Goal: Task Accomplishment & Management: Manage account settings

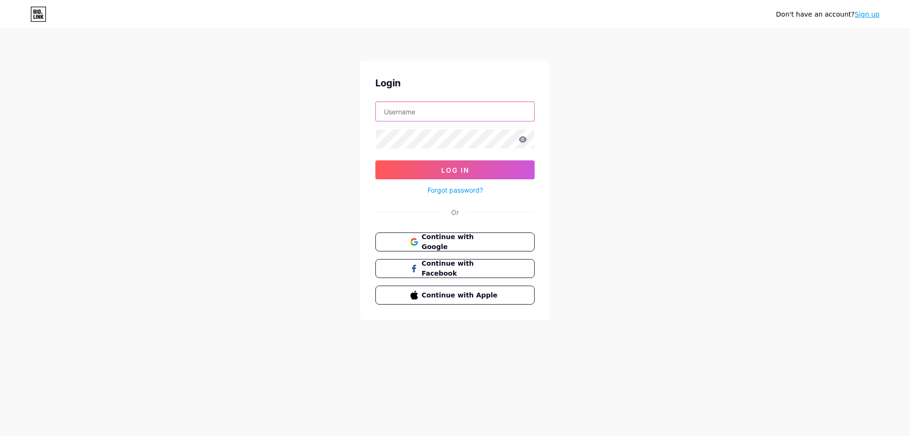
type input "[EMAIL_ADDRESS][DOMAIN_NAME]"
click at [505, 170] on button "Log In" at bounding box center [455, 169] width 159 height 19
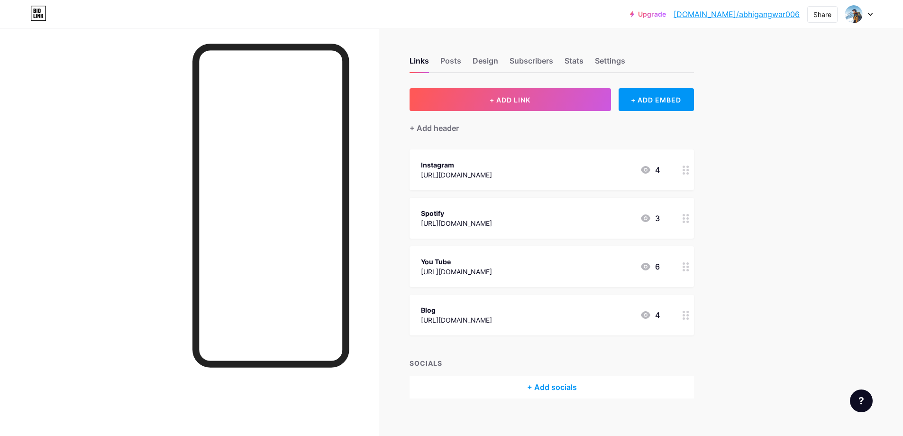
click at [657, 322] on div "Blog [URL][DOMAIN_NAME] 4" at bounding box center [540, 315] width 239 height 22
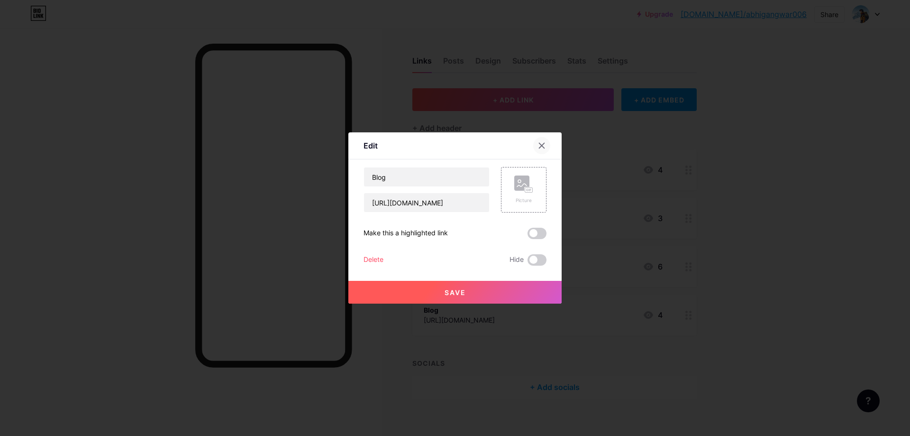
click at [544, 147] on icon at bounding box center [542, 145] width 5 height 5
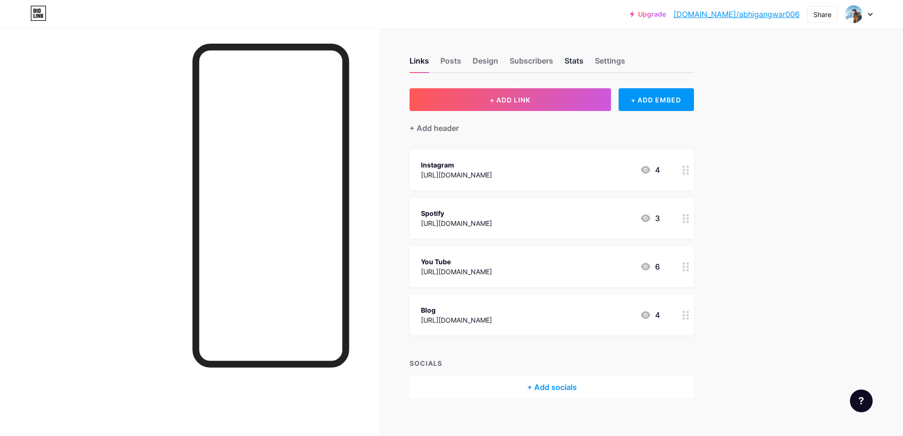
click at [579, 68] on div "Stats" at bounding box center [574, 63] width 19 height 17
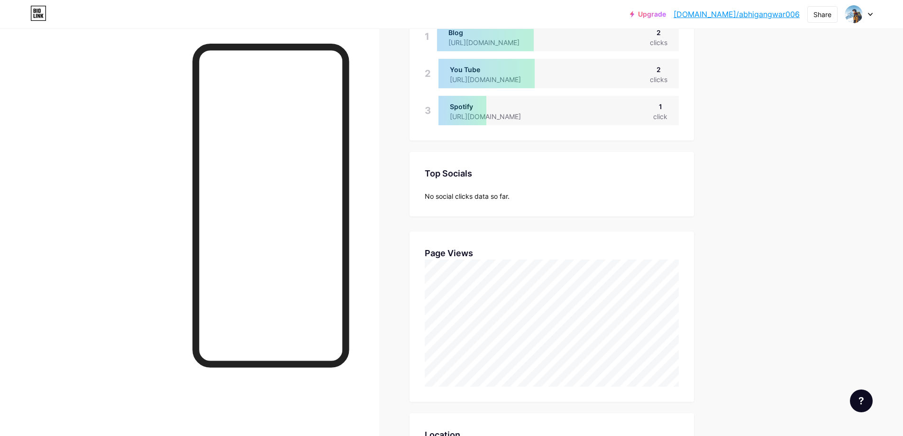
scroll to position [127, 0]
